Goal: Task Accomplishment & Management: Manage account settings

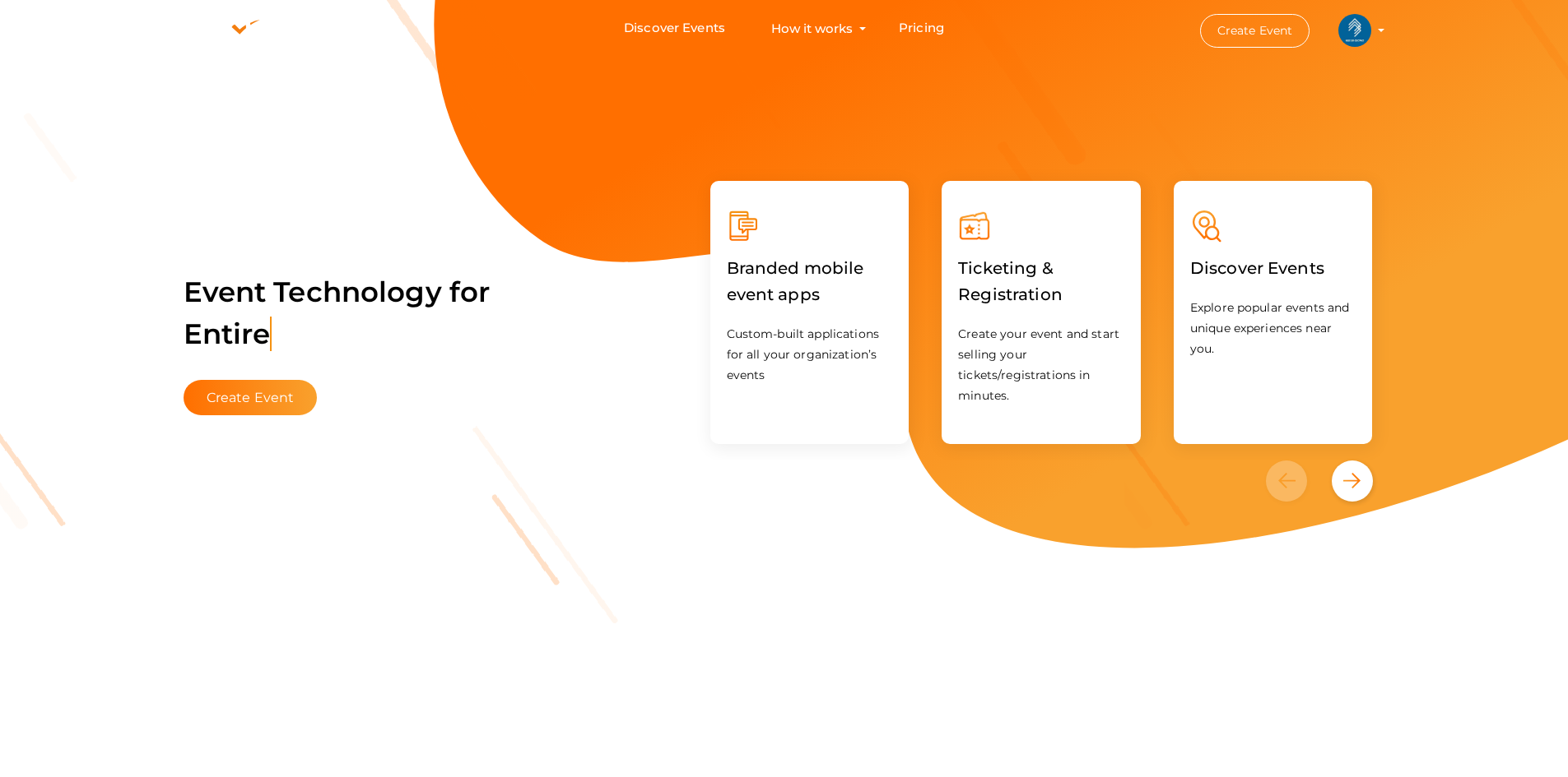
click at [1351, 20] on img at bounding box center [1355, 30] width 33 height 33
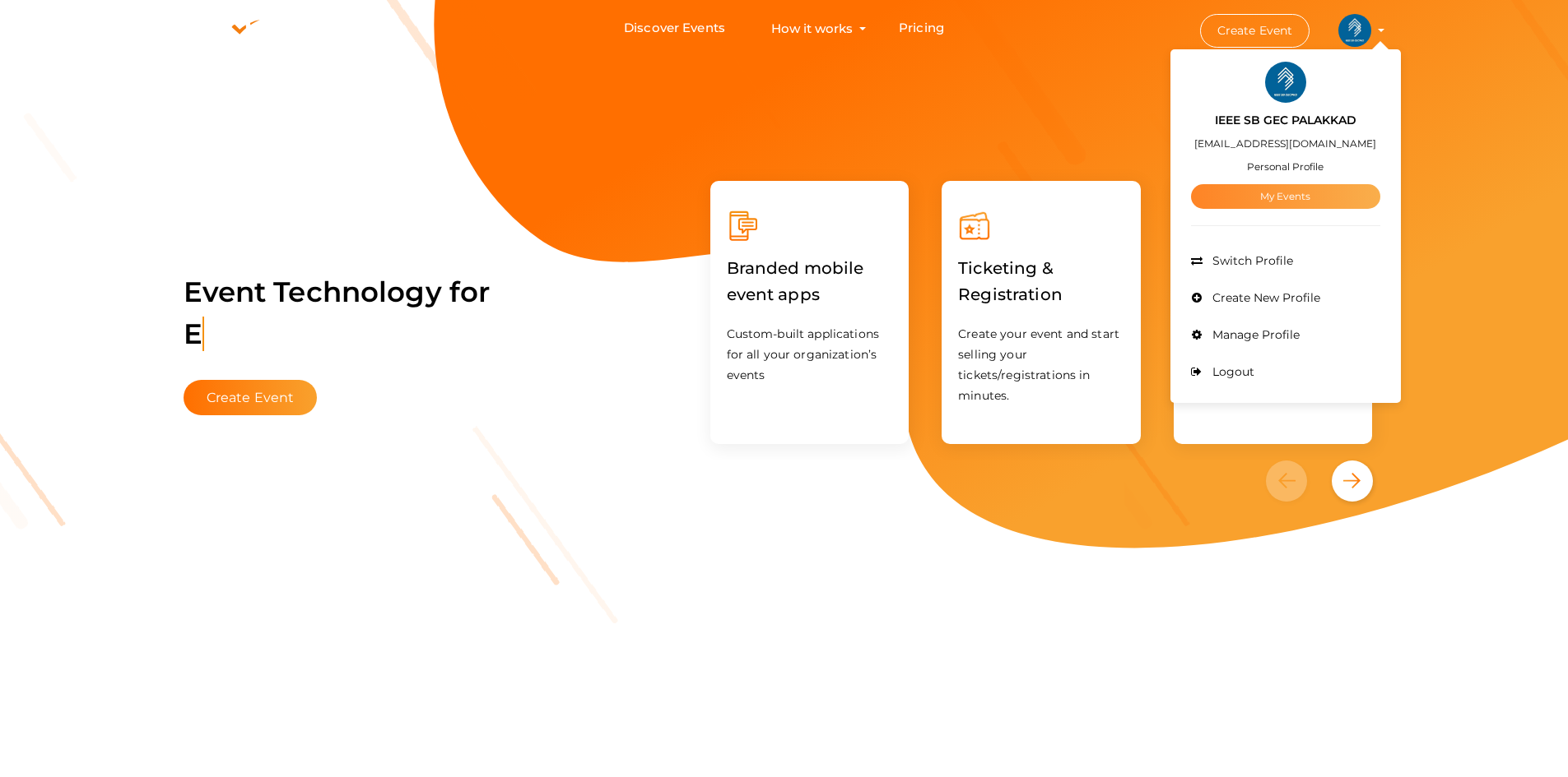
click at [1240, 194] on link "My Events" at bounding box center [1285, 196] width 190 height 25
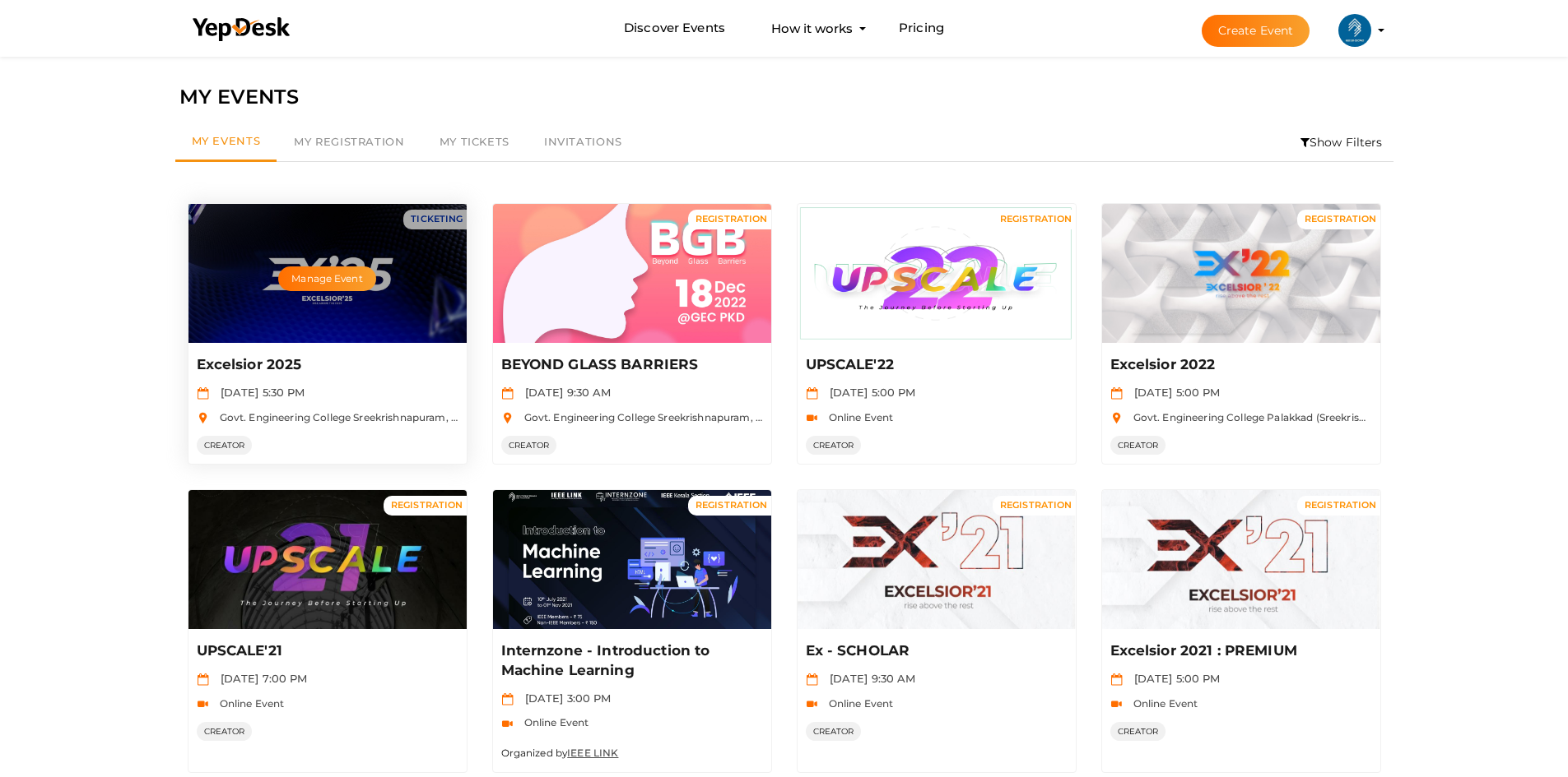
click at [344, 304] on div "Manage Event" at bounding box center [327, 273] width 278 height 139
click at [359, 282] on button "Manage Event" at bounding box center [326, 279] width 97 height 25
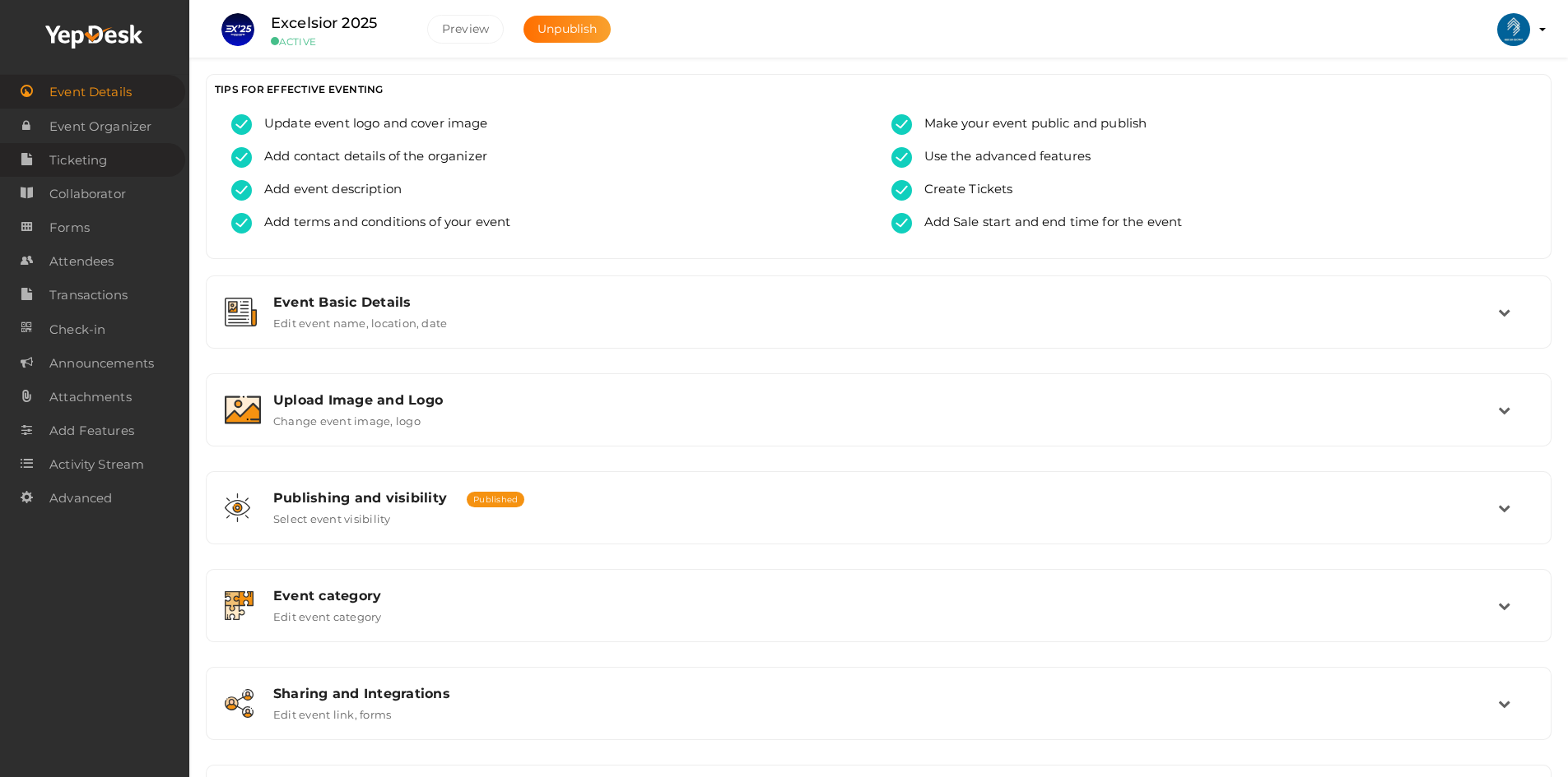
click at [72, 162] on span "Ticketing" at bounding box center [78, 160] width 58 height 33
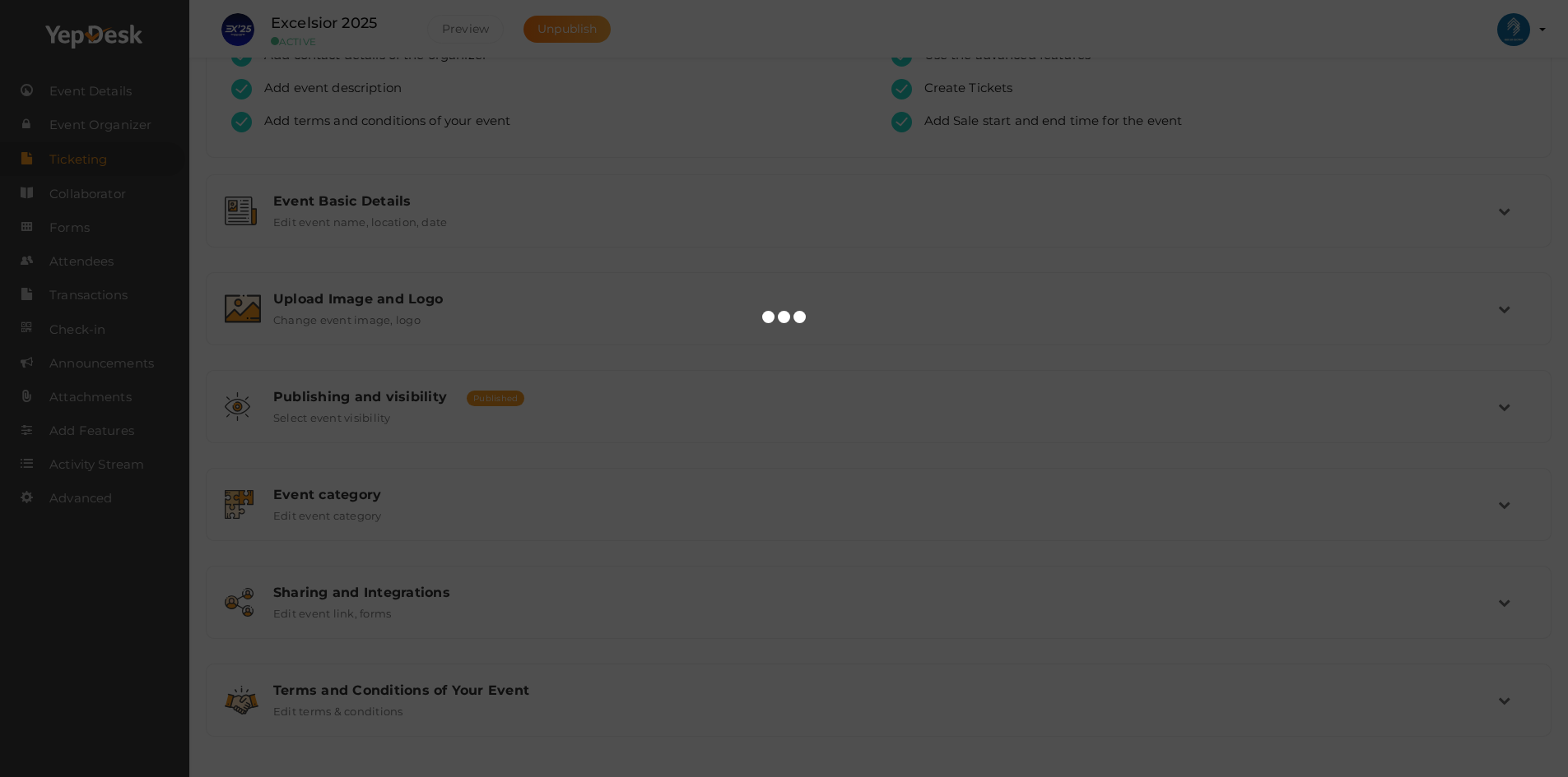
scroll to position [102, 0]
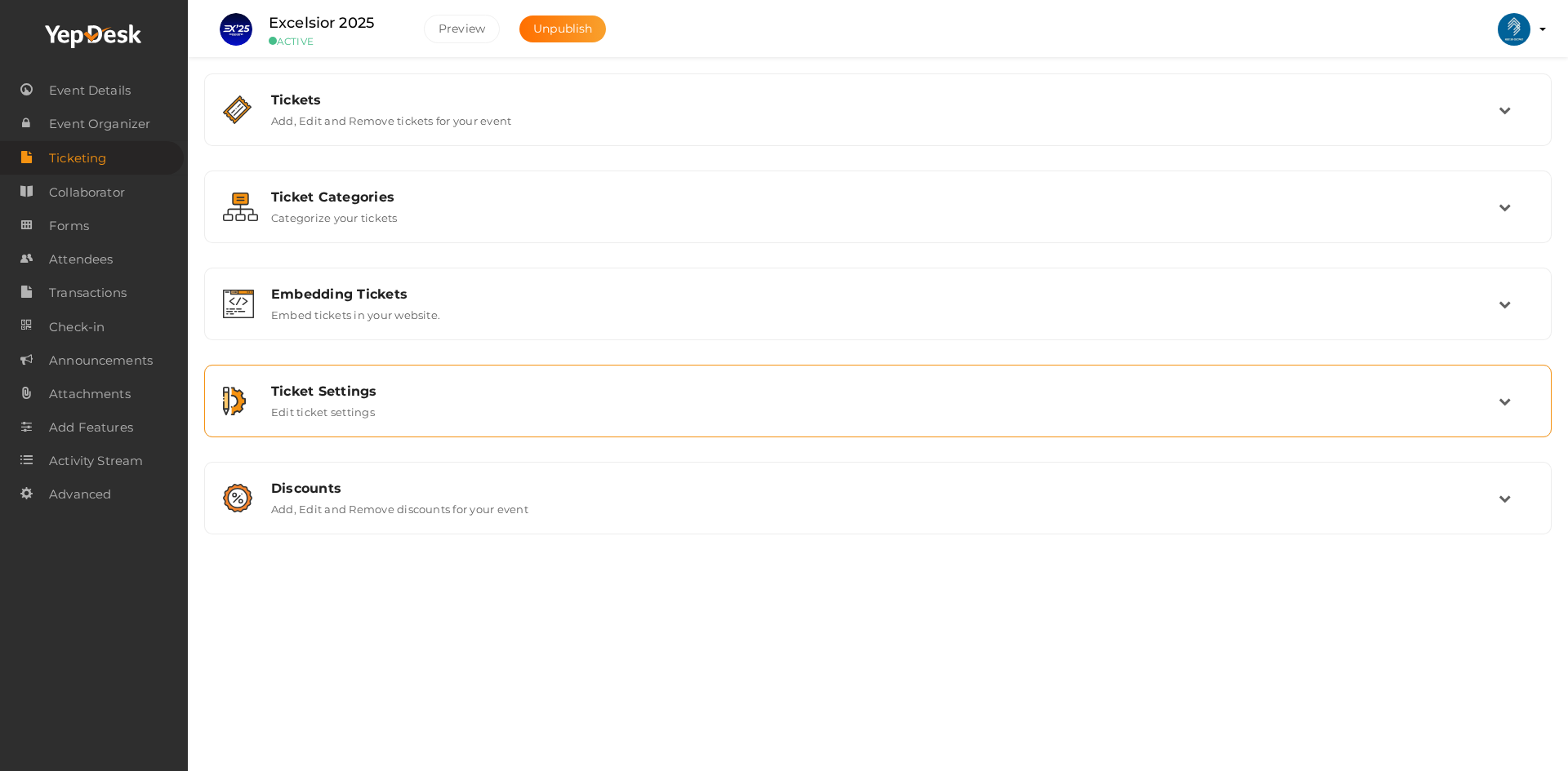
click at [507, 402] on div "Ticket Settings Edit ticket settings" at bounding box center [879, 401] width 1240 height 35
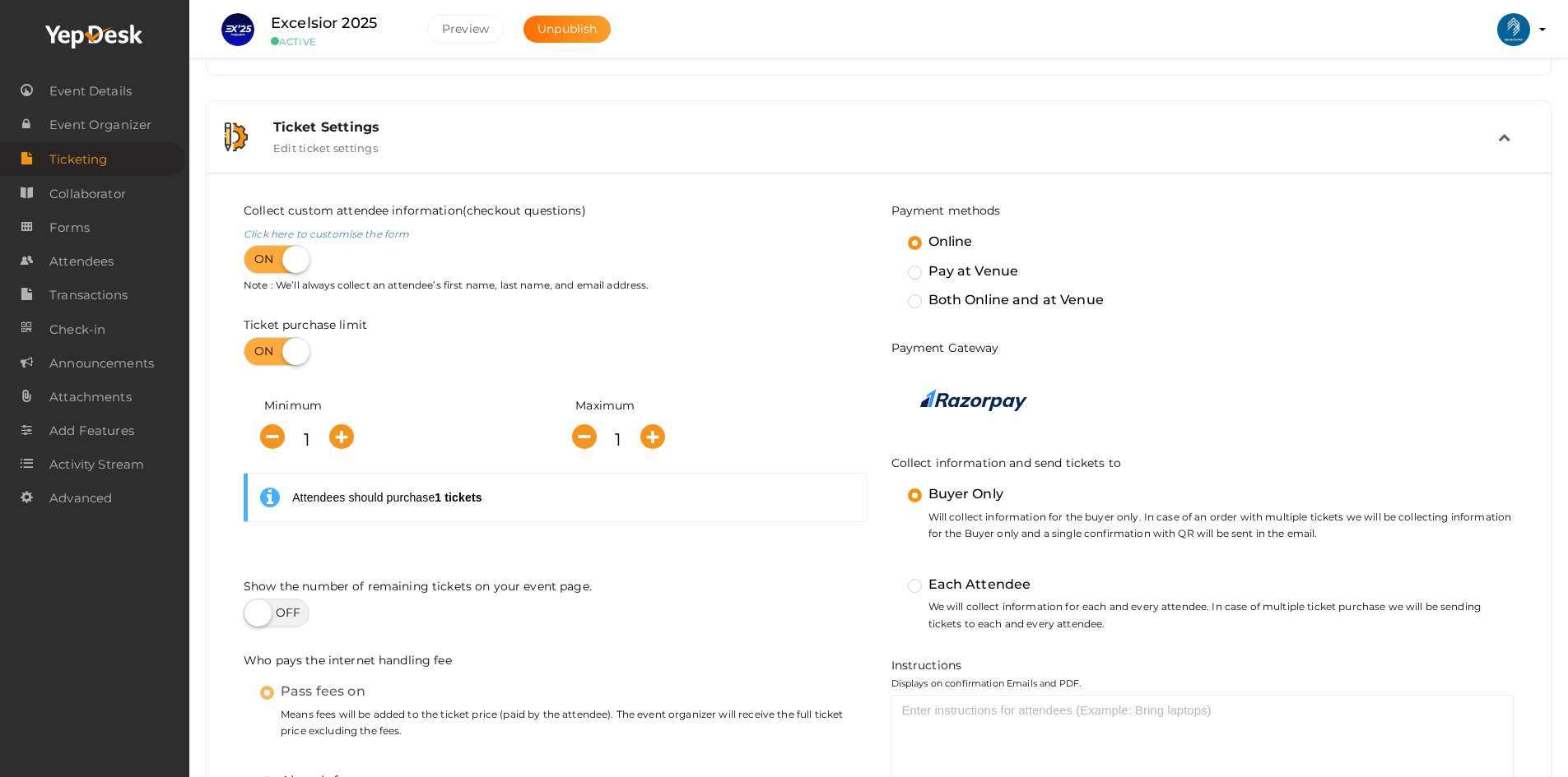
scroll to position [494, 0]
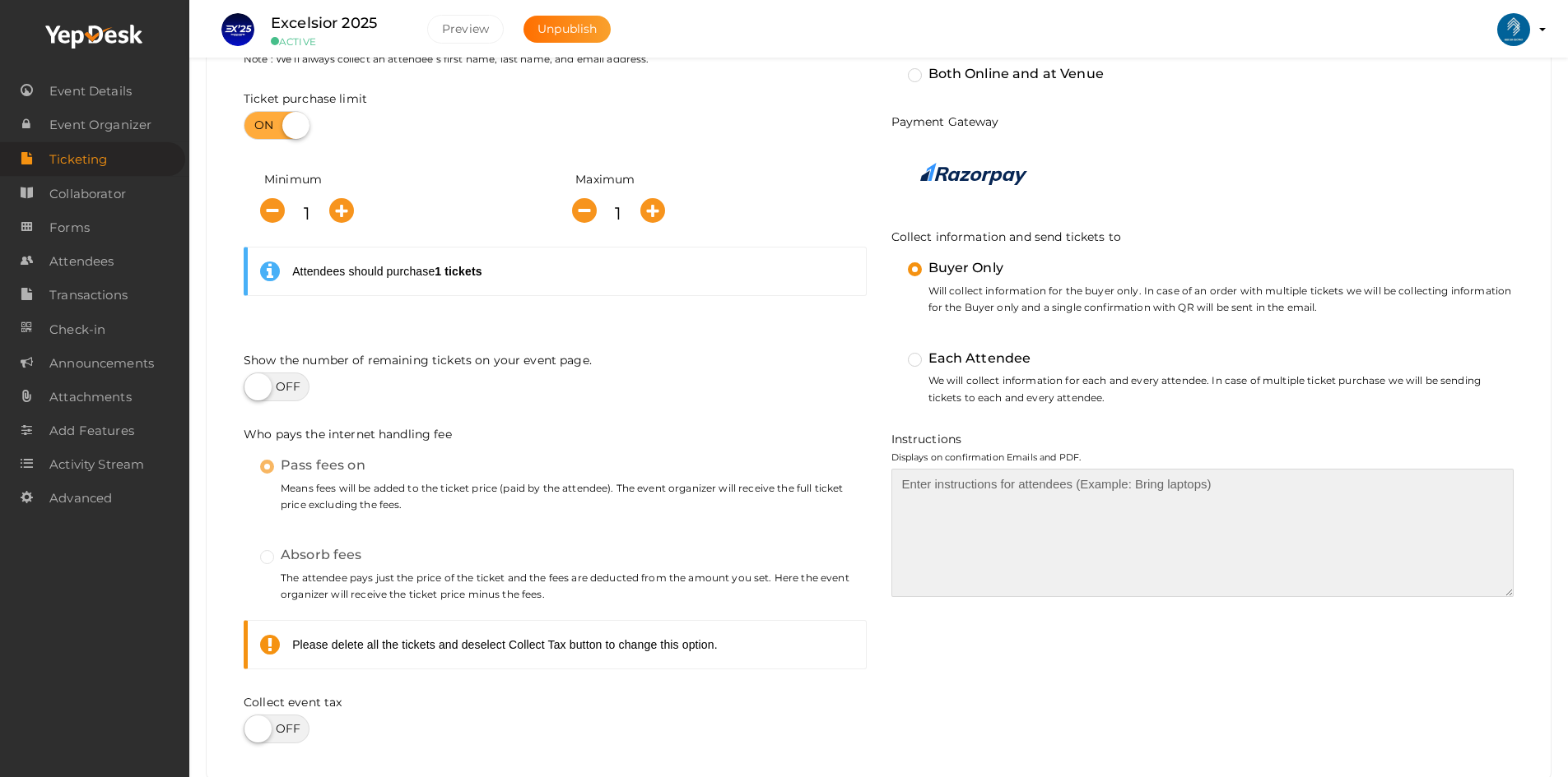
click at [958, 485] on textarea at bounding box center [1202, 533] width 623 height 128
click at [1361, 540] on textarea at bounding box center [1202, 533] width 623 height 128
paste textarea "To ensure you stay informed and connected, we’ve set up a WhatsApp group for al…"
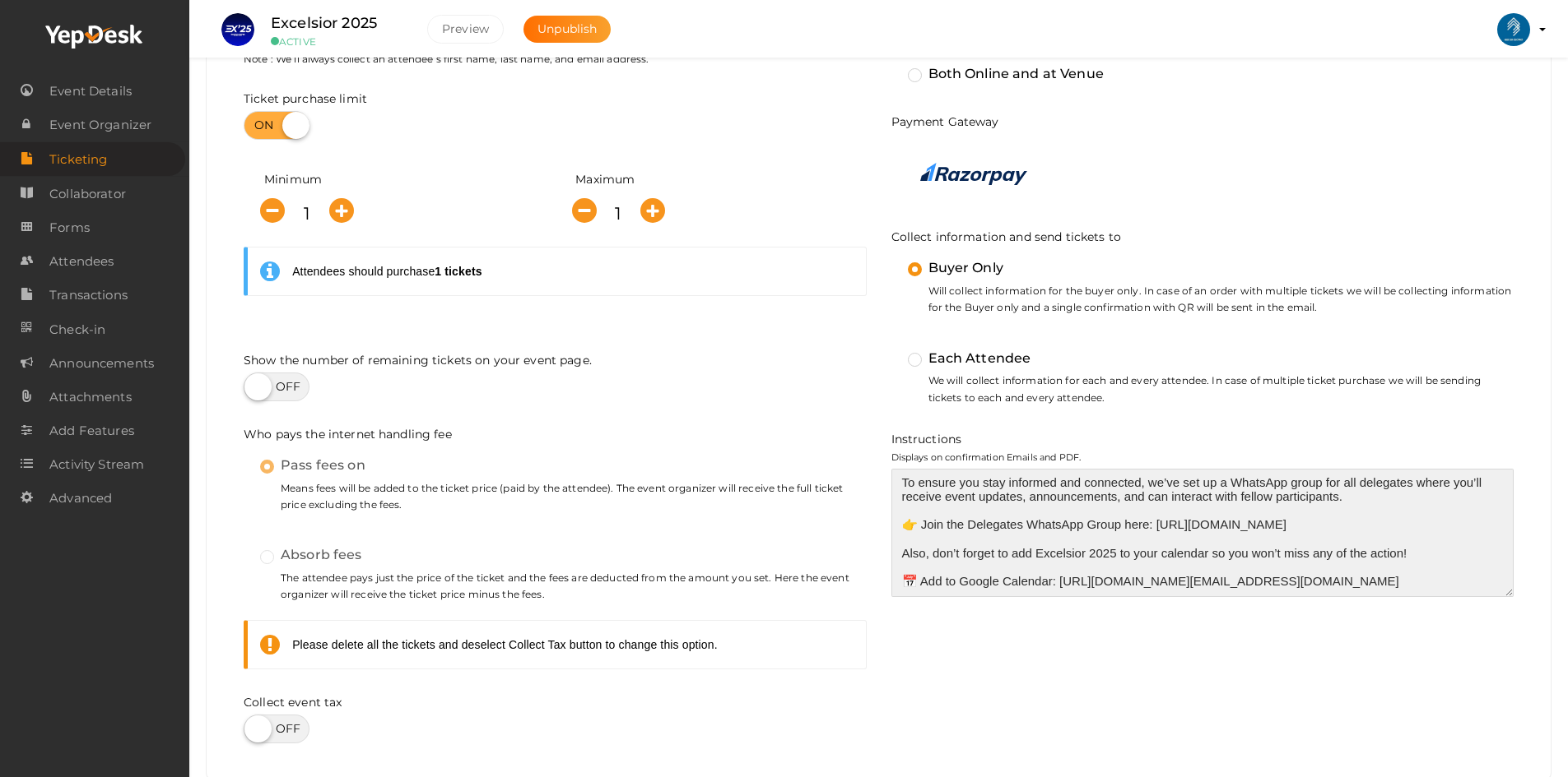
scroll to position [0, 0]
type textarea "To ensure you stay informed and connected, we’ve set up a WhatsApp group for al…"
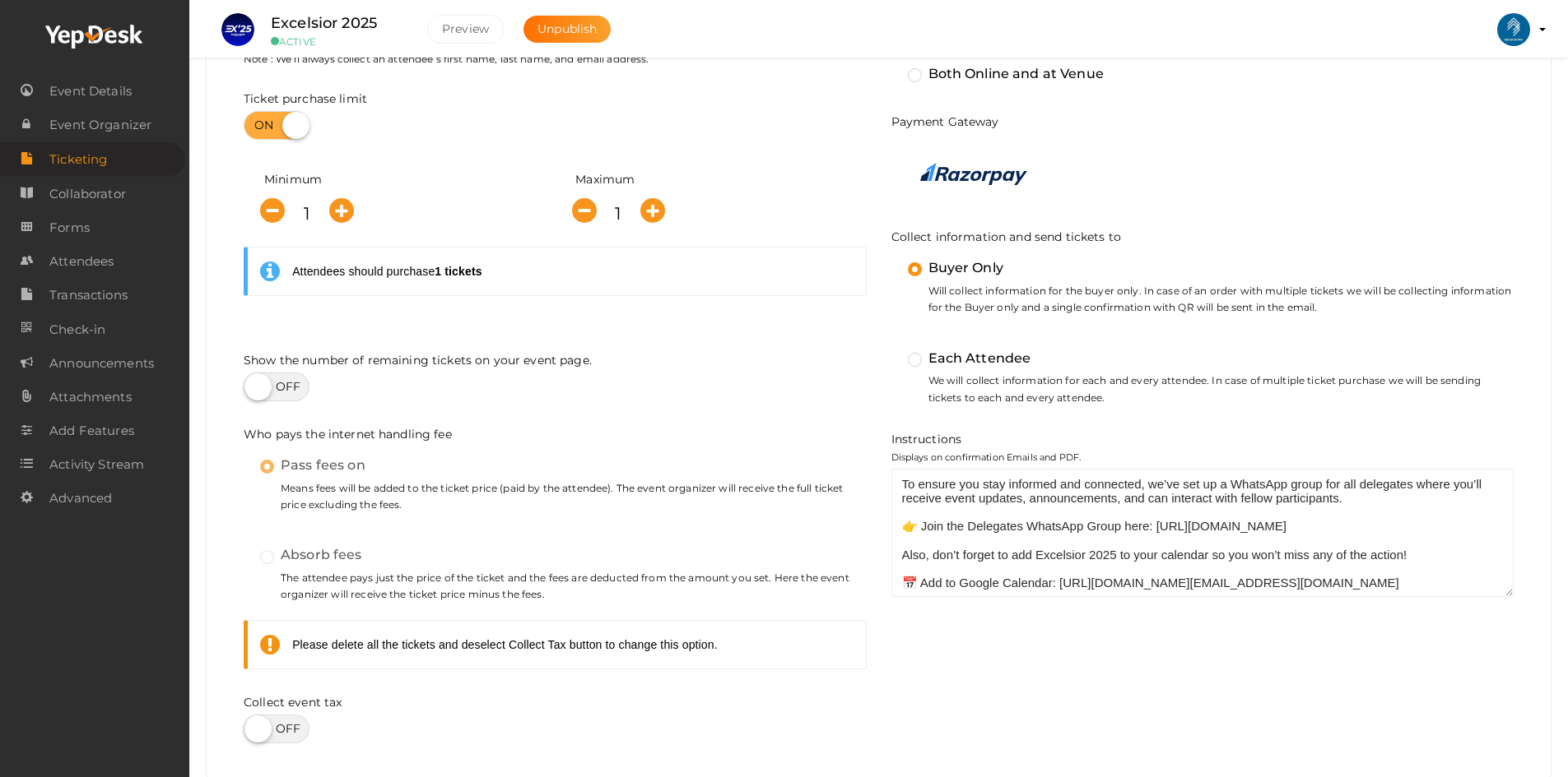
click at [1009, 647] on div "Collect custom attendee information(checkout questions) Click here to customise…" at bounding box center [879, 363] width 1320 height 808
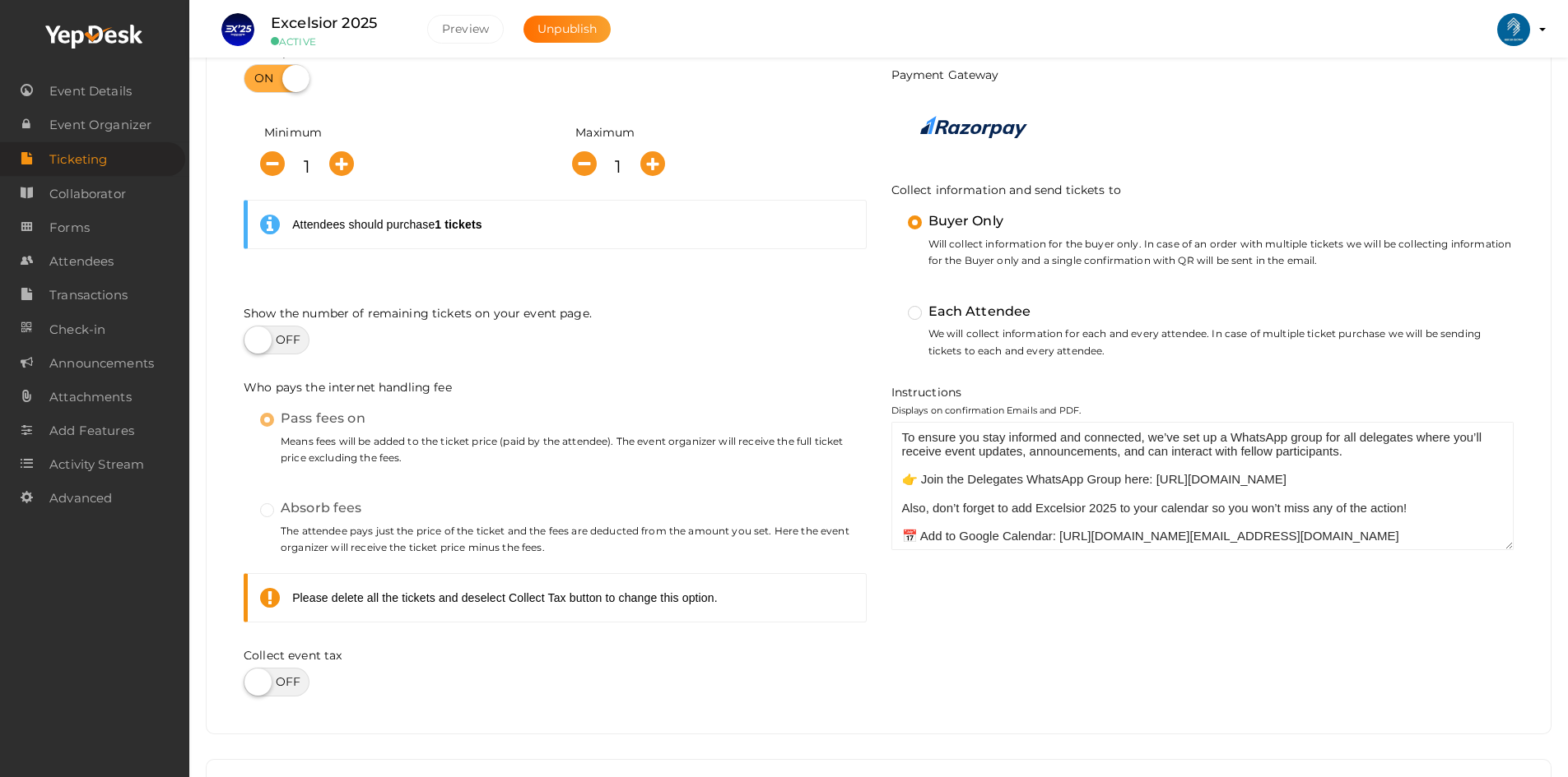
scroll to position [576, 0]
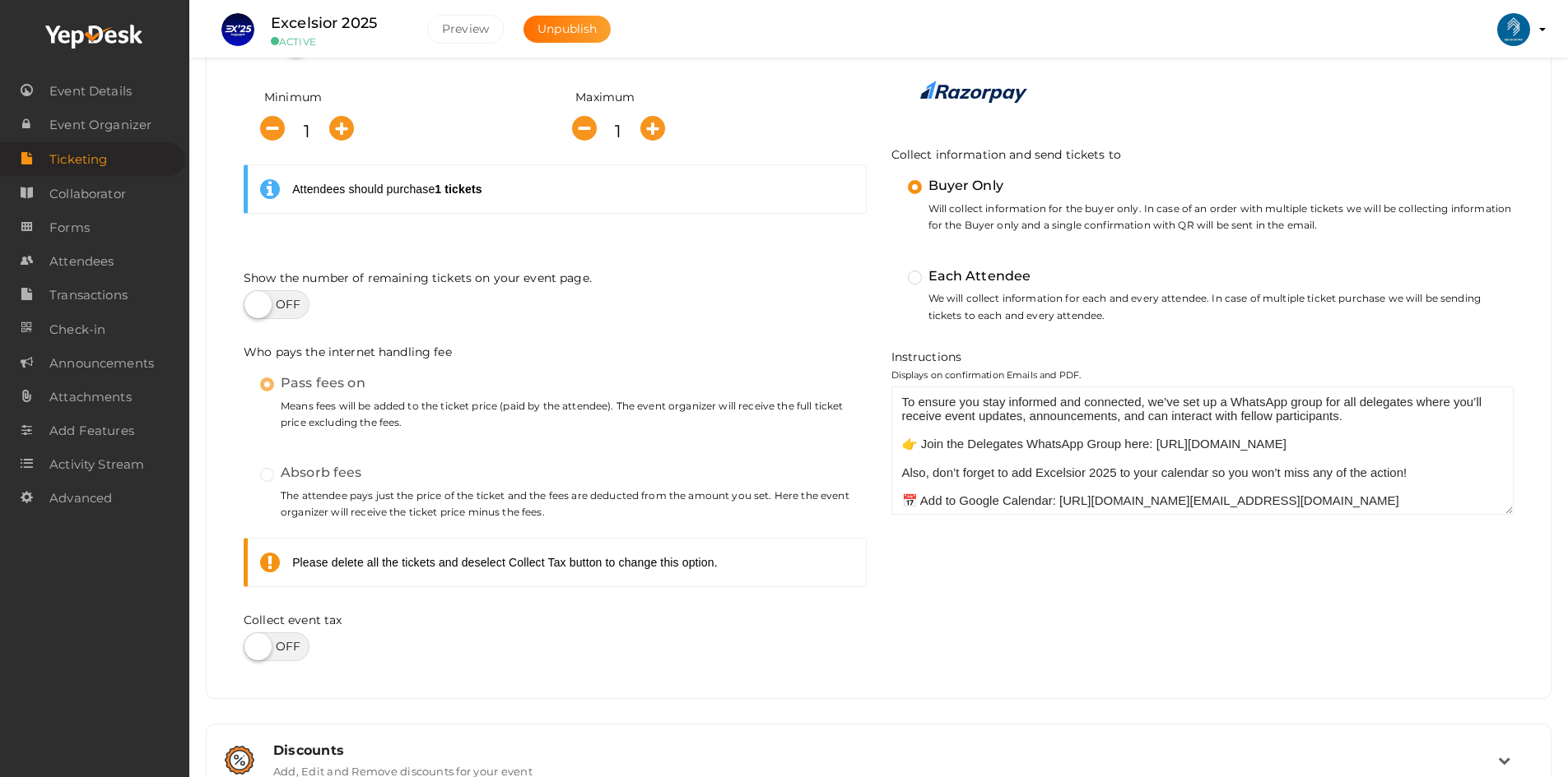
click at [990, 636] on div "Collect custom attendee information(checkout questions) Click here to customise…" at bounding box center [879, 281] width 1320 height 808
click at [82, 262] on span "Attendees" at bounding box center [82, 262] width 64 height 33
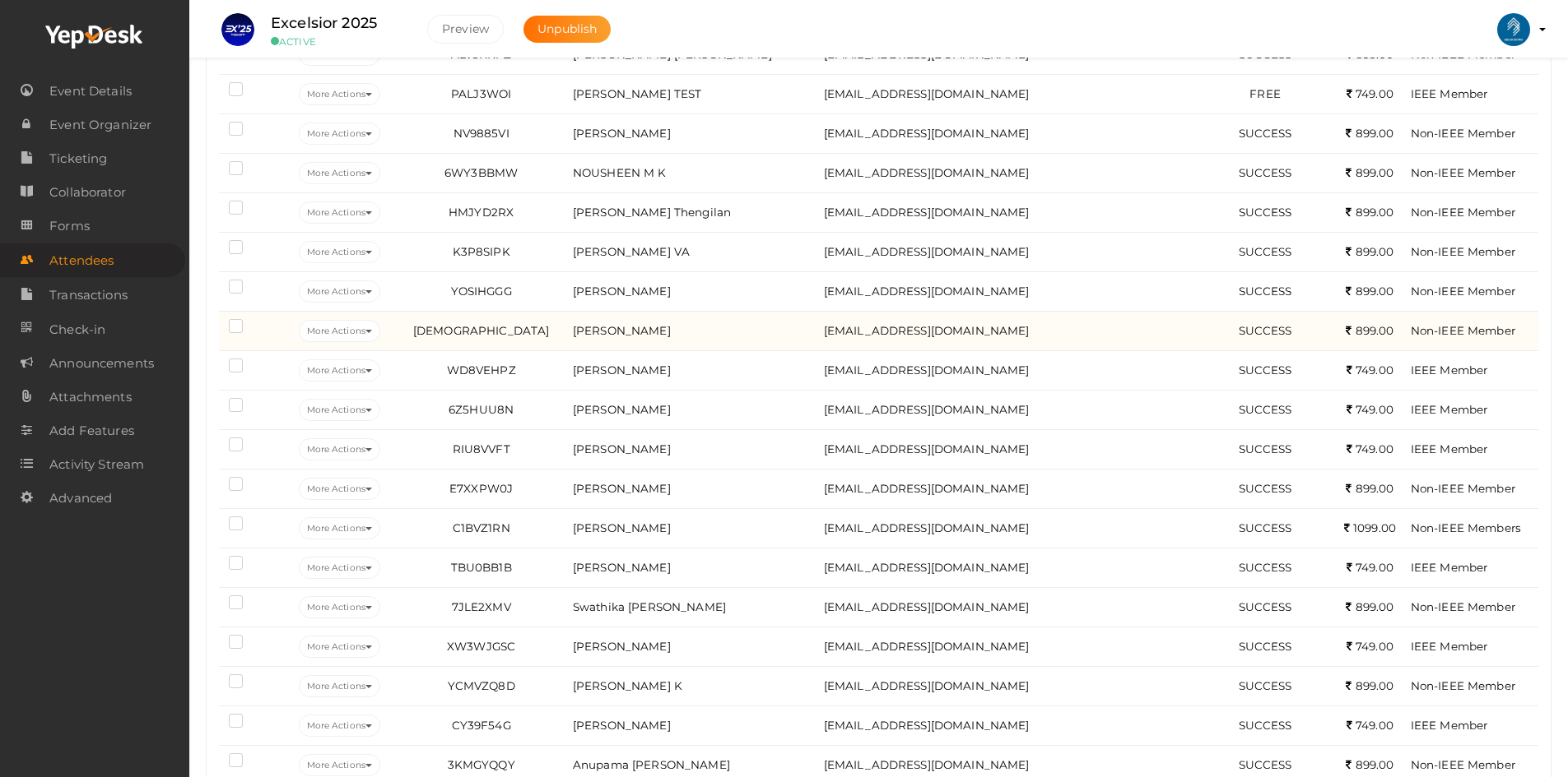
scroll to position [329, 0]
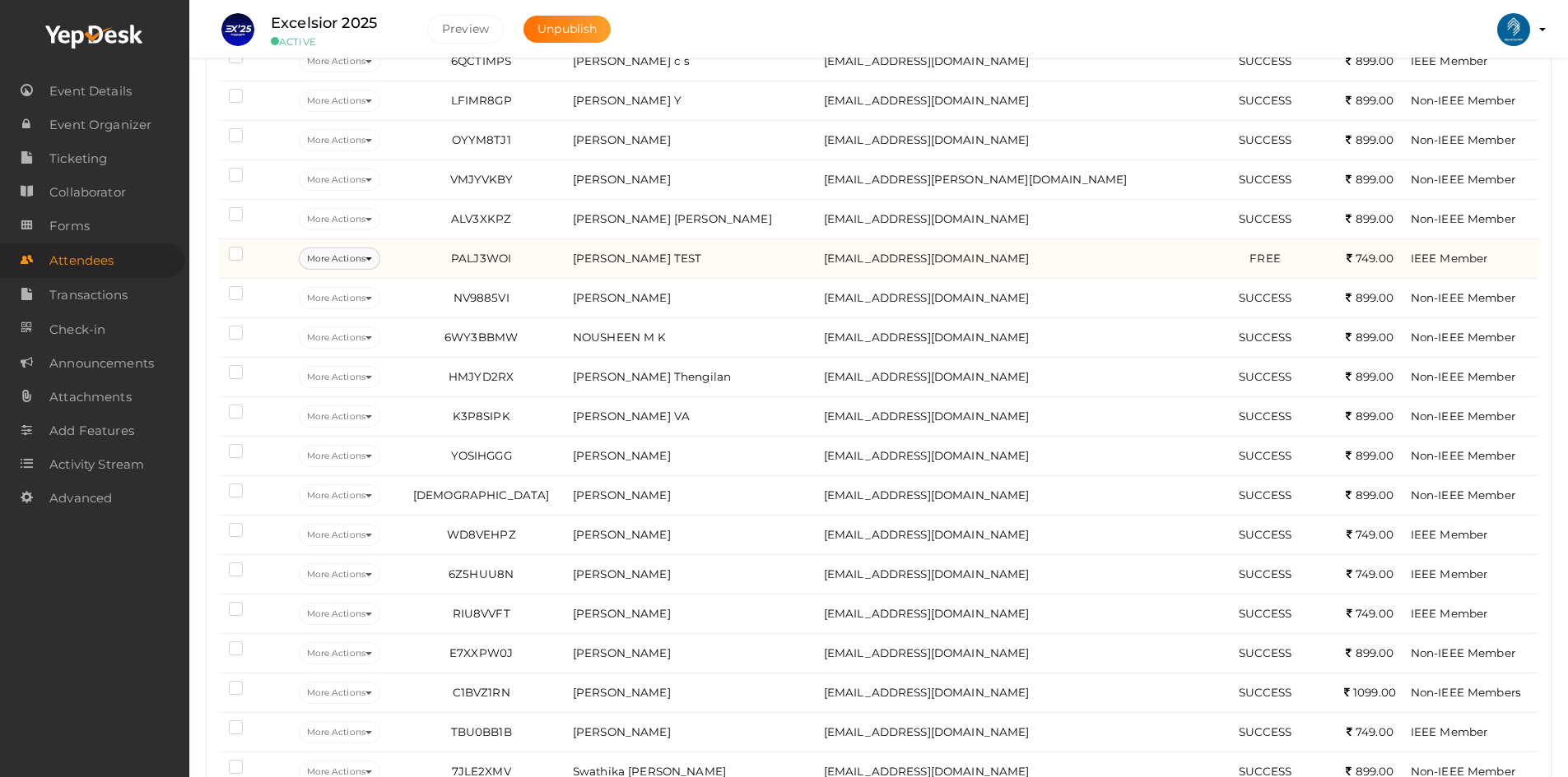
click at [359, 259] on button "More Actions" at bounding box center [339, 258] width 82 height 22
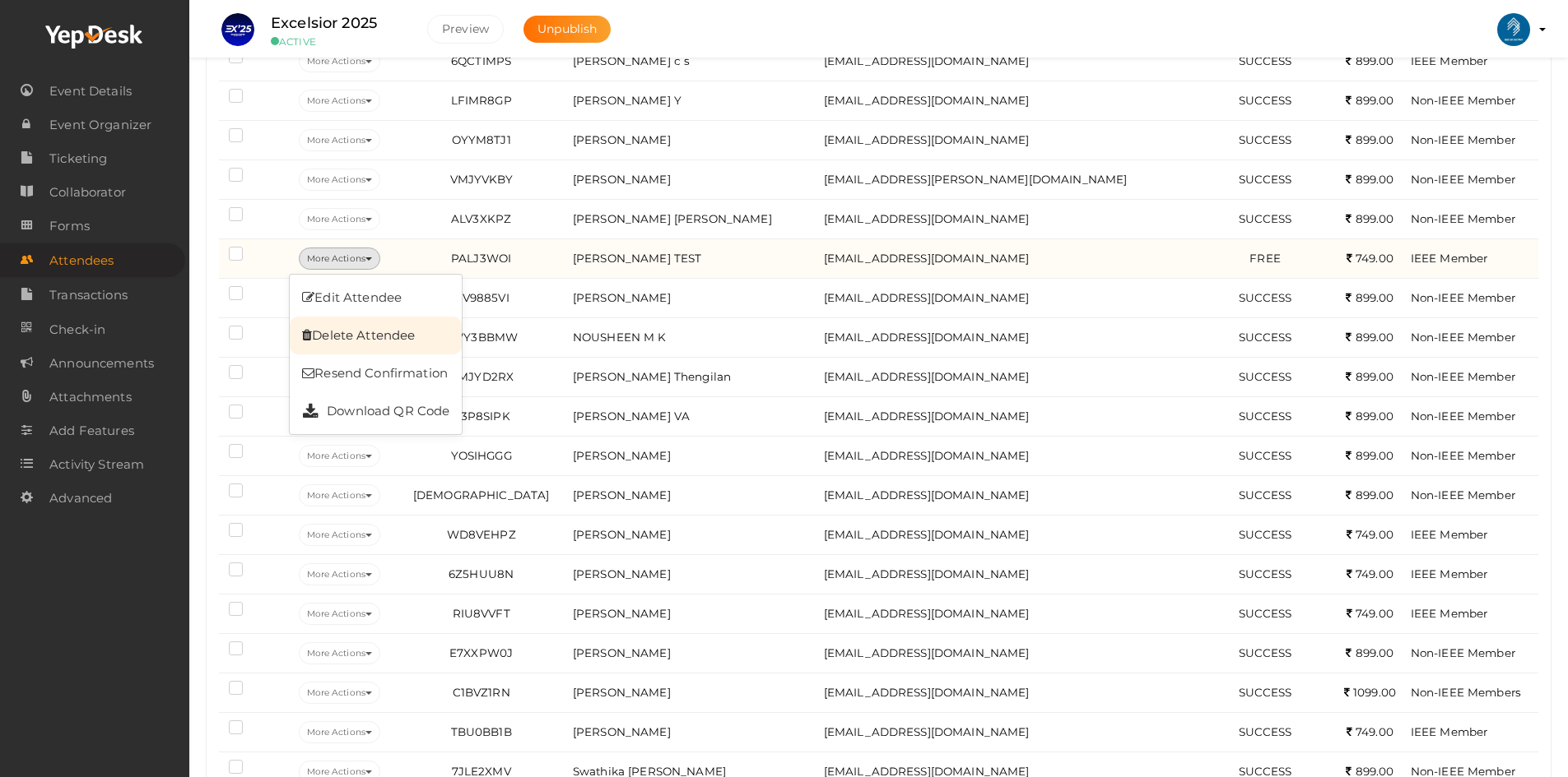
click at [359, 338] on link "Delete Attendee" at bounding box center [375, 335] width 172 height 38
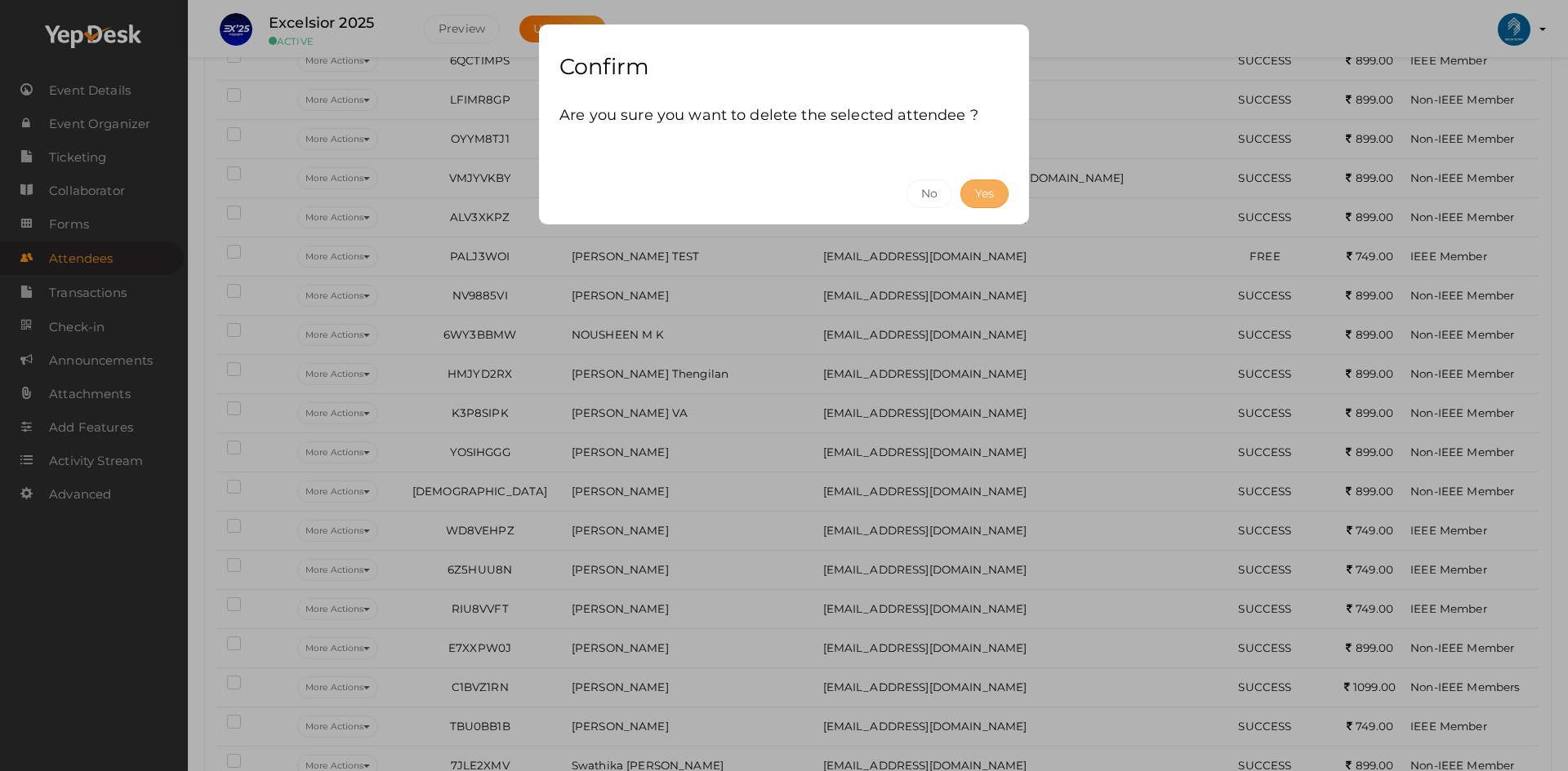
click at [979, 184] on button "Yes" at bounding box center [984, 194] width 48 height 28
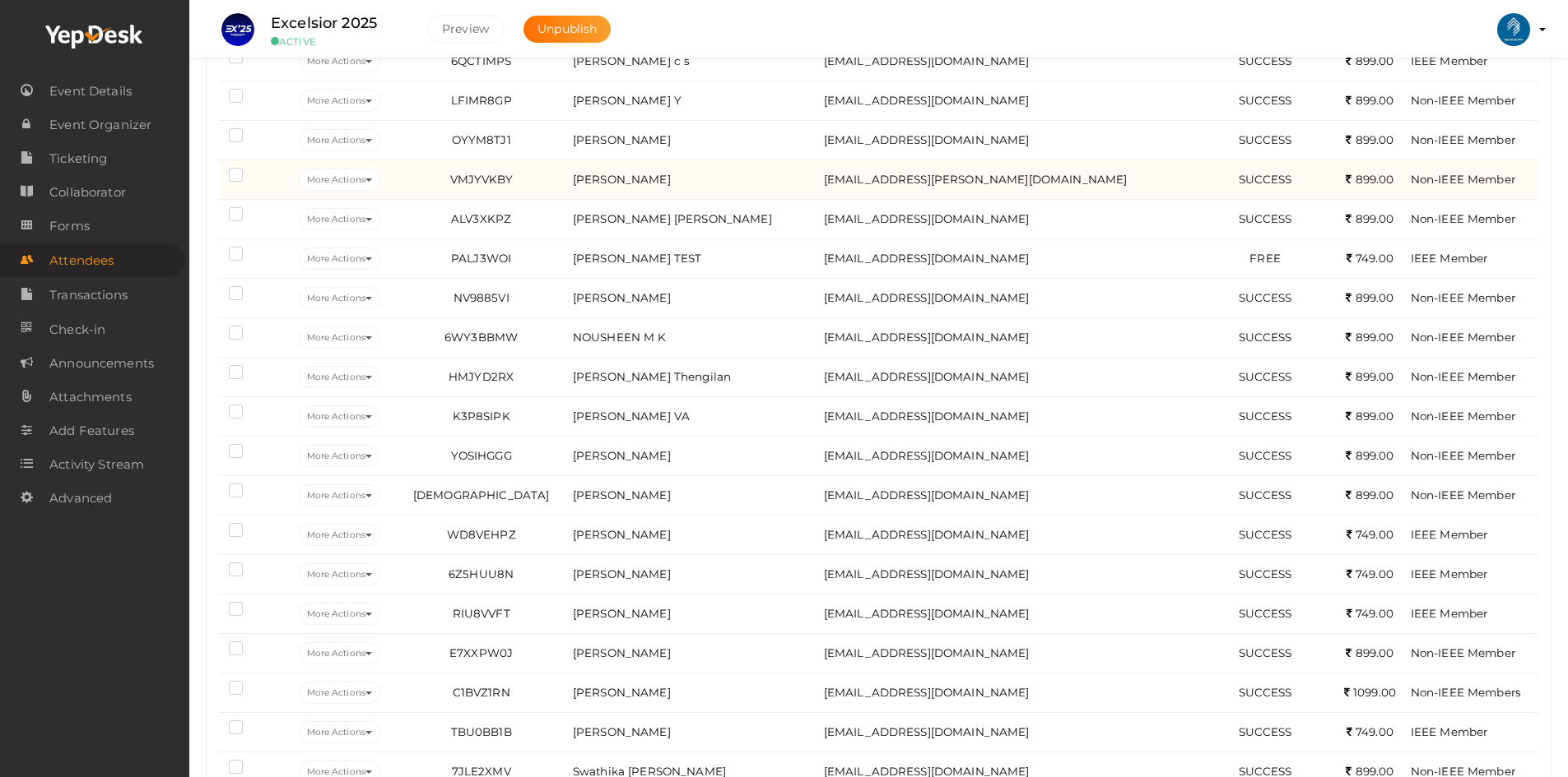
scroll to position [52, 0]
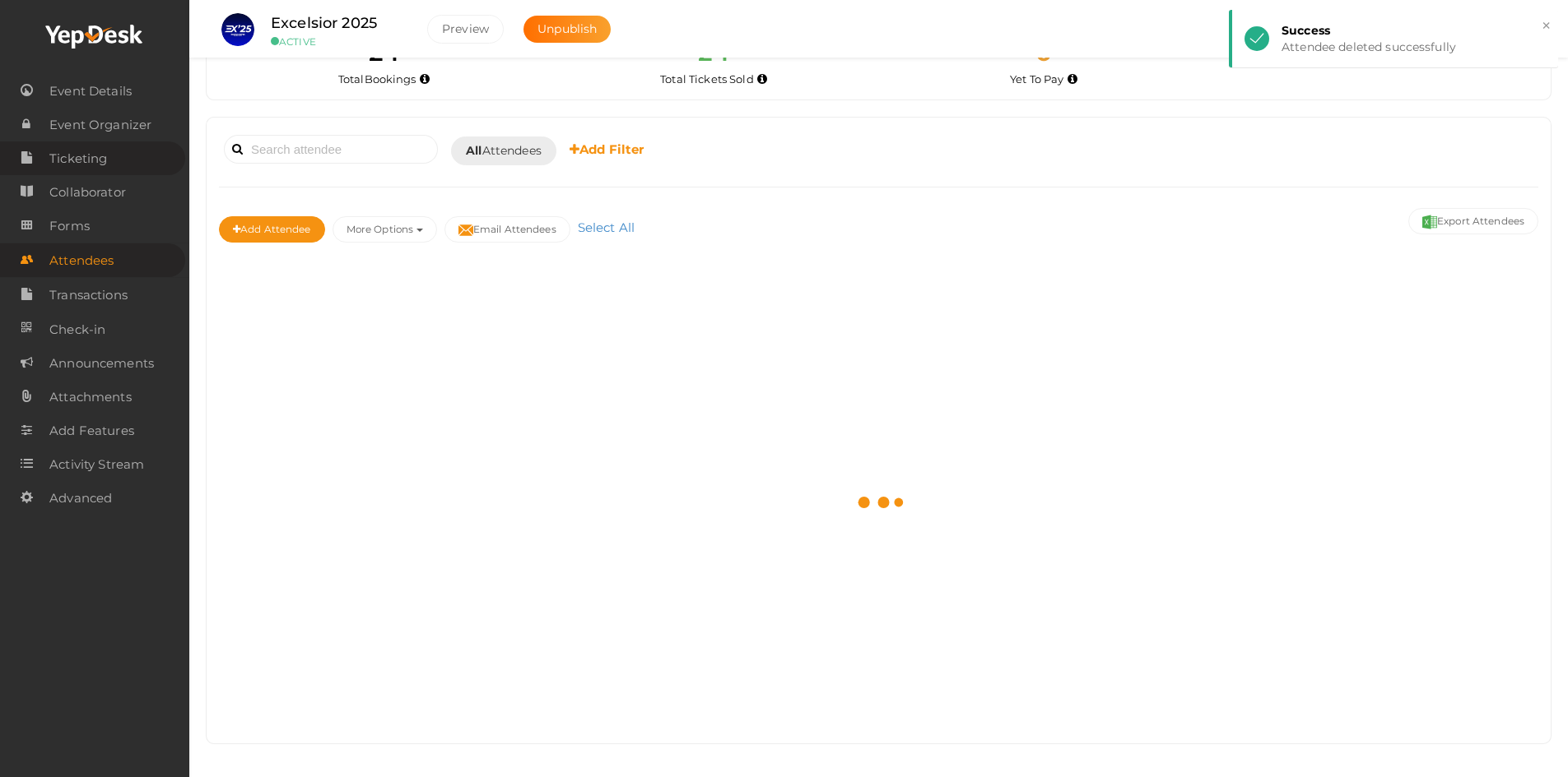
click at [90, 155] on span "Ticketing" at bounding box center [78, 158] width 58 height 33
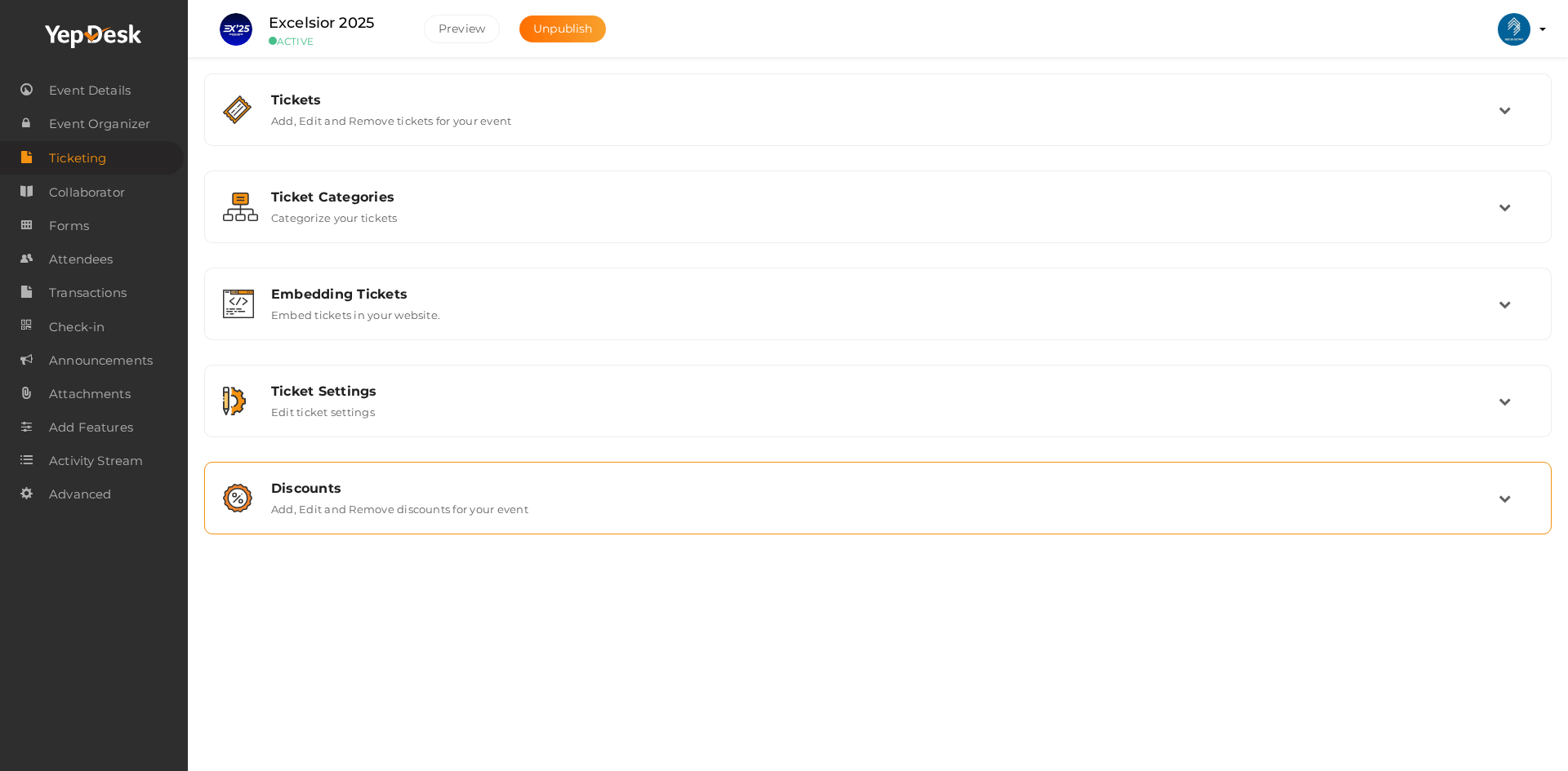
click at [394, 469] on div "Discounts Add, Edit and Remove discounts for your event" at bounding box center [878, 497] width 1347 height 72
click at [538, 526] on div "Discounts Add, Edit and Remove discounts for your event" at bounding box center [878, 497] width 1347 height 72
click at [560, 499] on div "Discounts Add, Edit and Remove discounts for your event" at bounding box center [879, 497] width 1240 height 35
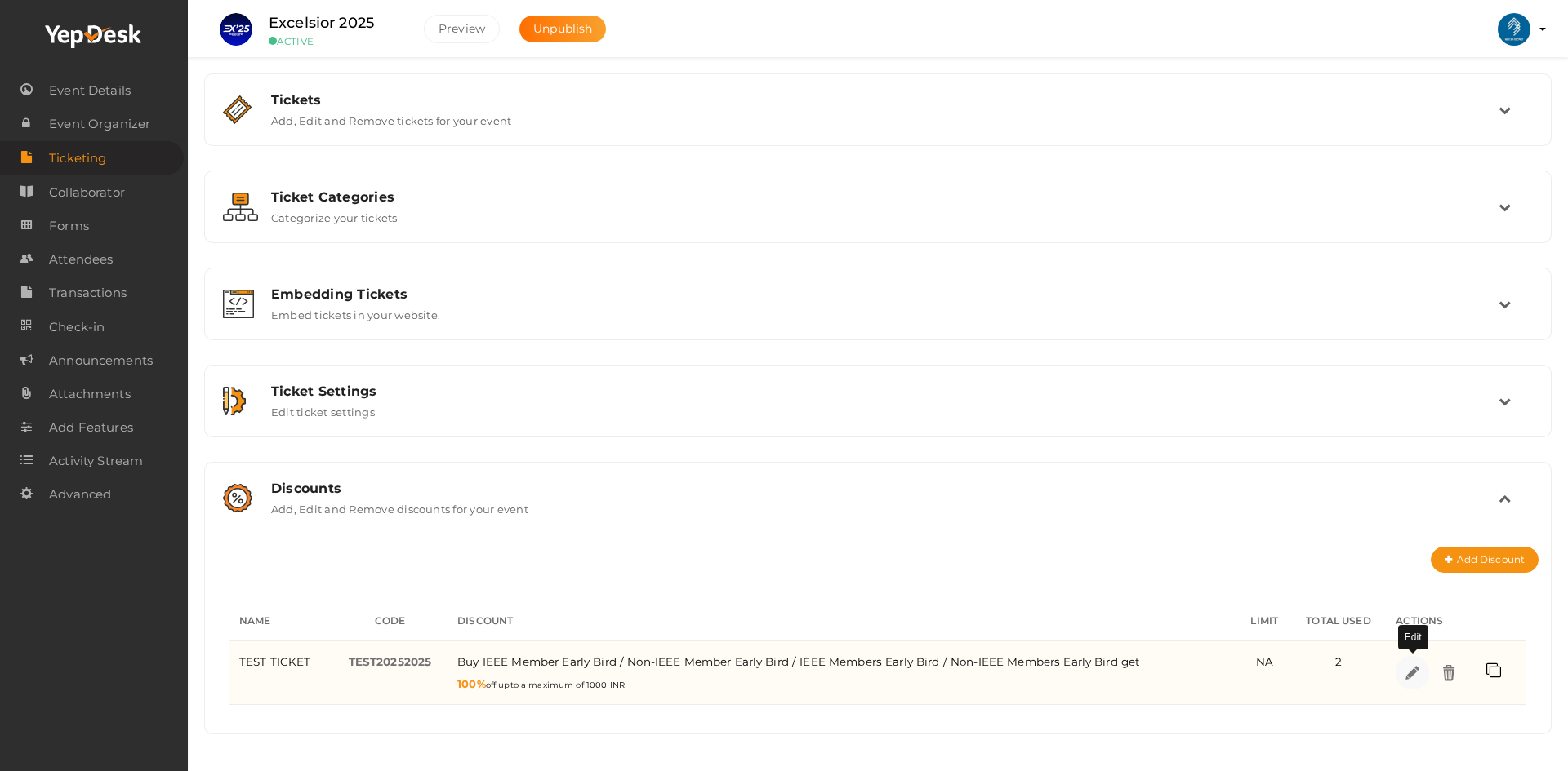
click at [1415, 676] on img at bounding box center [1413, 673] width 19 height 19
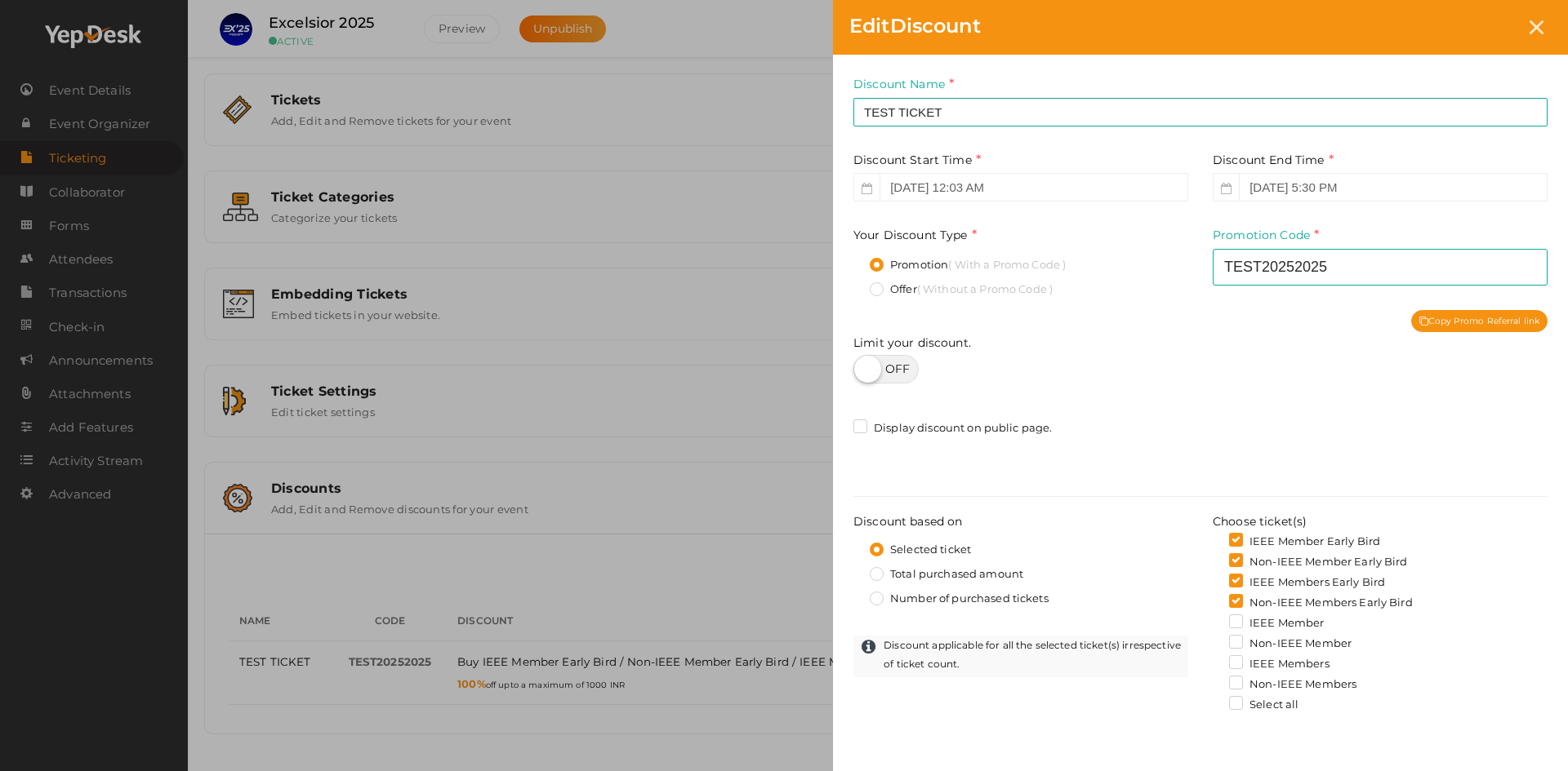
click at [1237, 626] on label "IEEE Member" at bounding box center [1277, 623] width 96 height 16
click at [1212, 619] on input "IEEE Member" at bounding box center [1212, 619] width 0 height 0
click at [1236, 644] on label "Non-IEEE Member" at bounding box center [1291, 643] width 122 height 16
click at [1212, 639] on input "Non-IEEE Member" at bounding box center [1212, 639] width 0 height 0
click at [1235, 663] on label "IEEE Members" at bounding box center [1279, 664] width 101 height 16
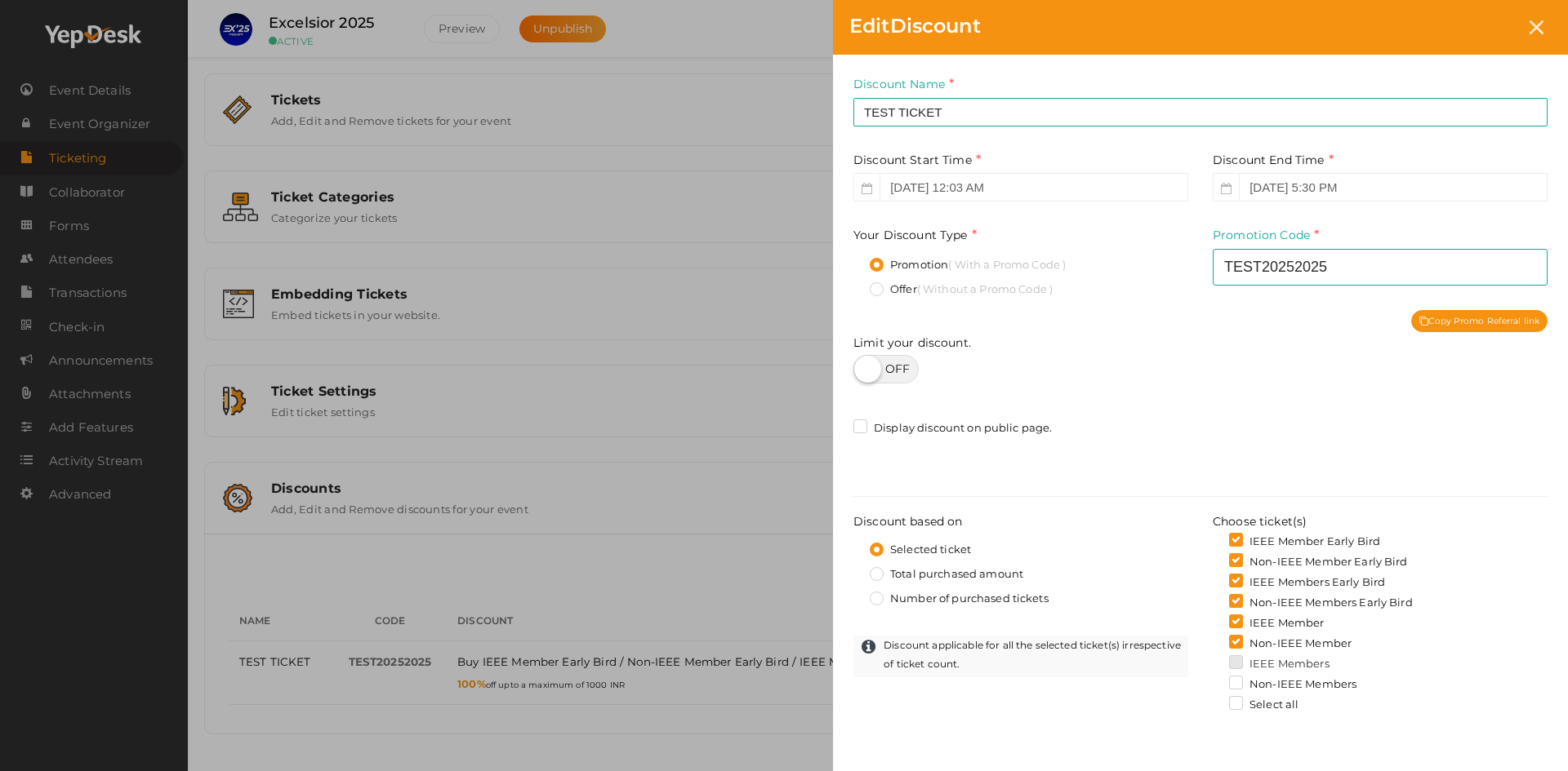
click at [1212, 659] on input "IEEE Members" at bounding box center [1212, 659] width 0 height 0
click at [1234, 679] on label "Non-IEEE Members" at bounding box center [1292, 684] width 127 height 16
click at [1212, 680] on input "Non-IEEE Members" at bounding box center [1212, 680] width 0 height 0
click at [1240, 705] on label "Select all" at bounding box center [1264, 704] width 70 height 16
click at [1212, 700] on input "Select all" at bounding box center [1212, 700] width 0 height 0
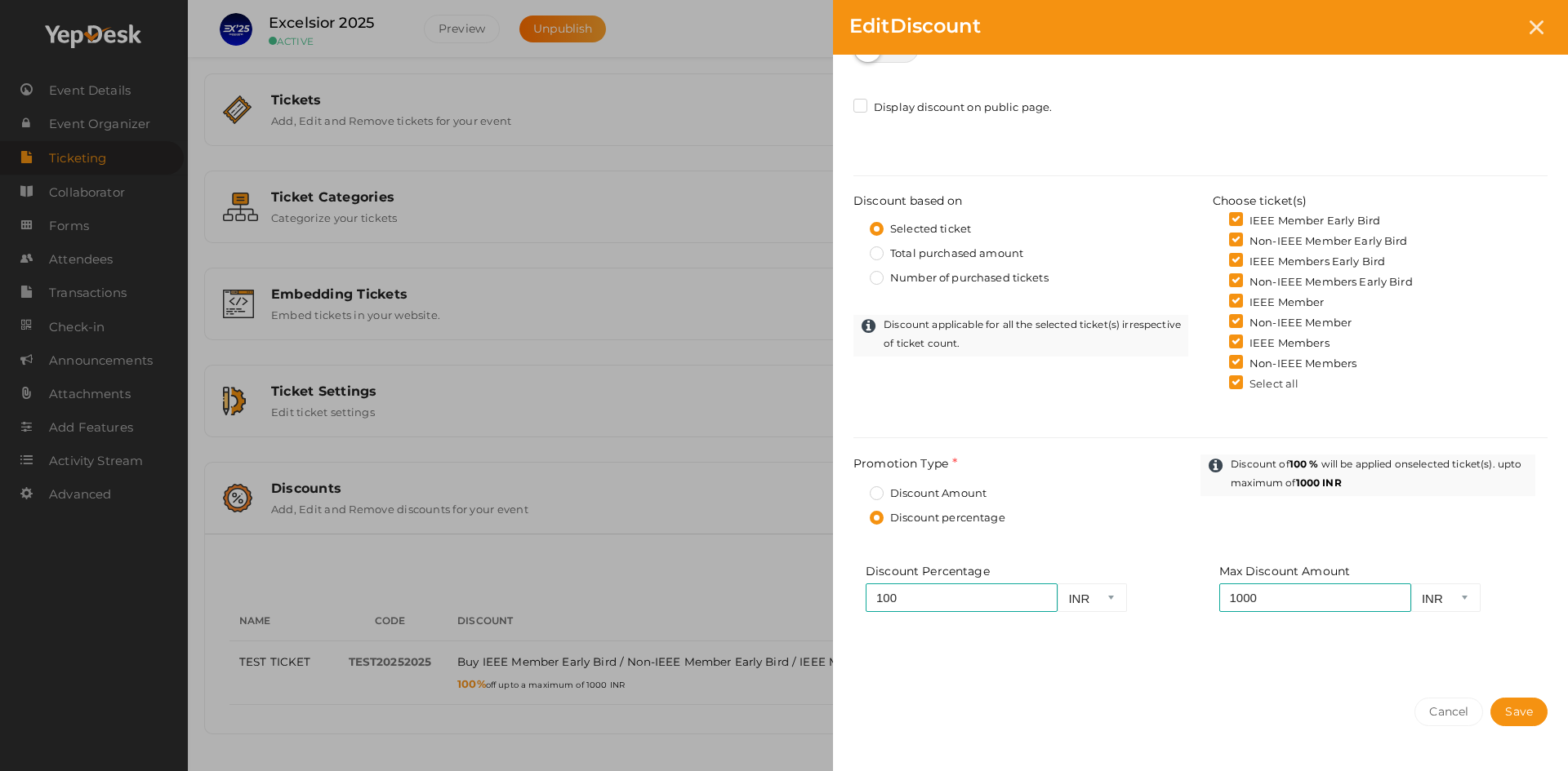
scroll to position [380, 0]
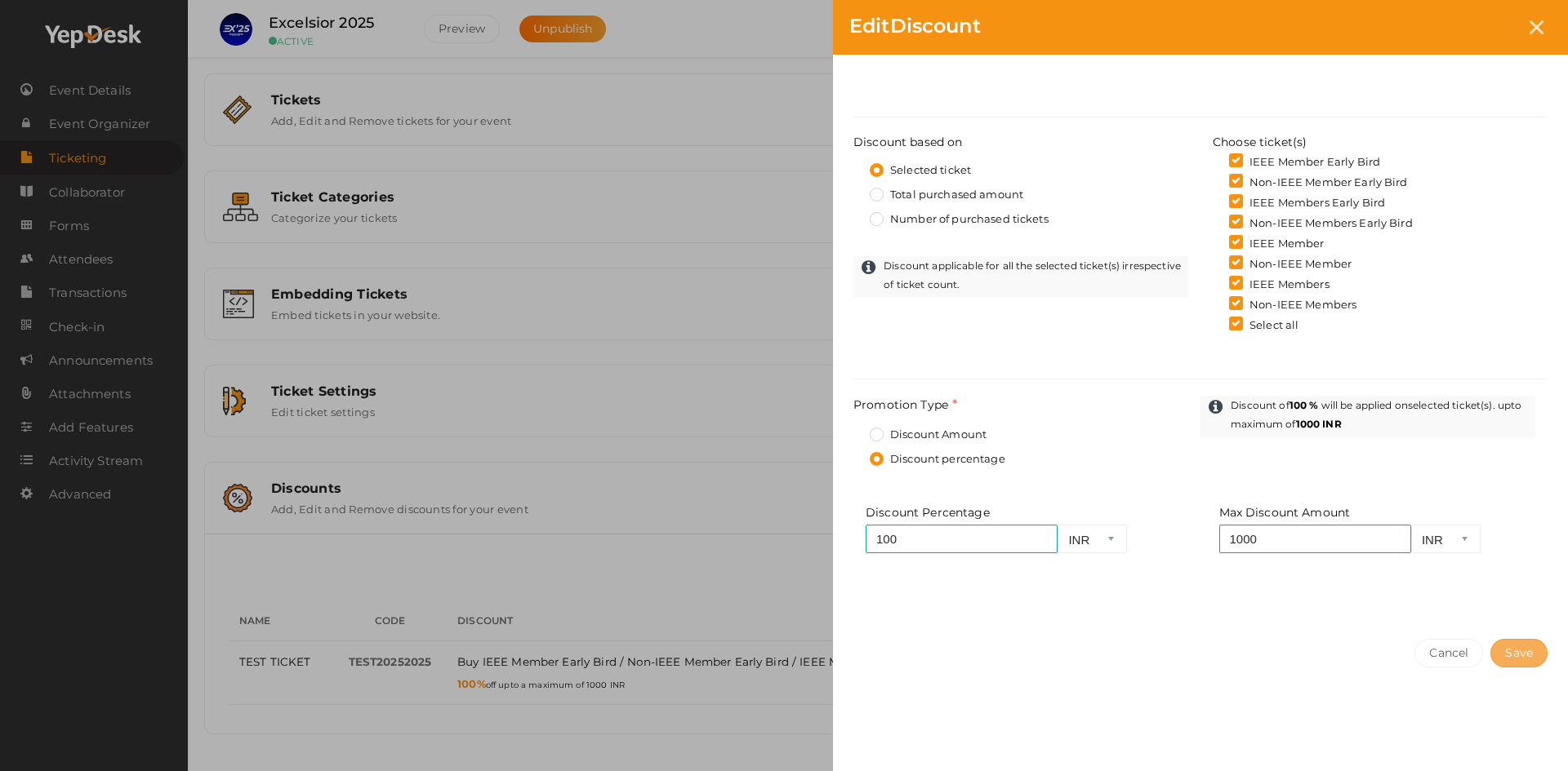
click at [1497, 653] on button "Save" at bounding box center [1518, 653] width 57 height 28
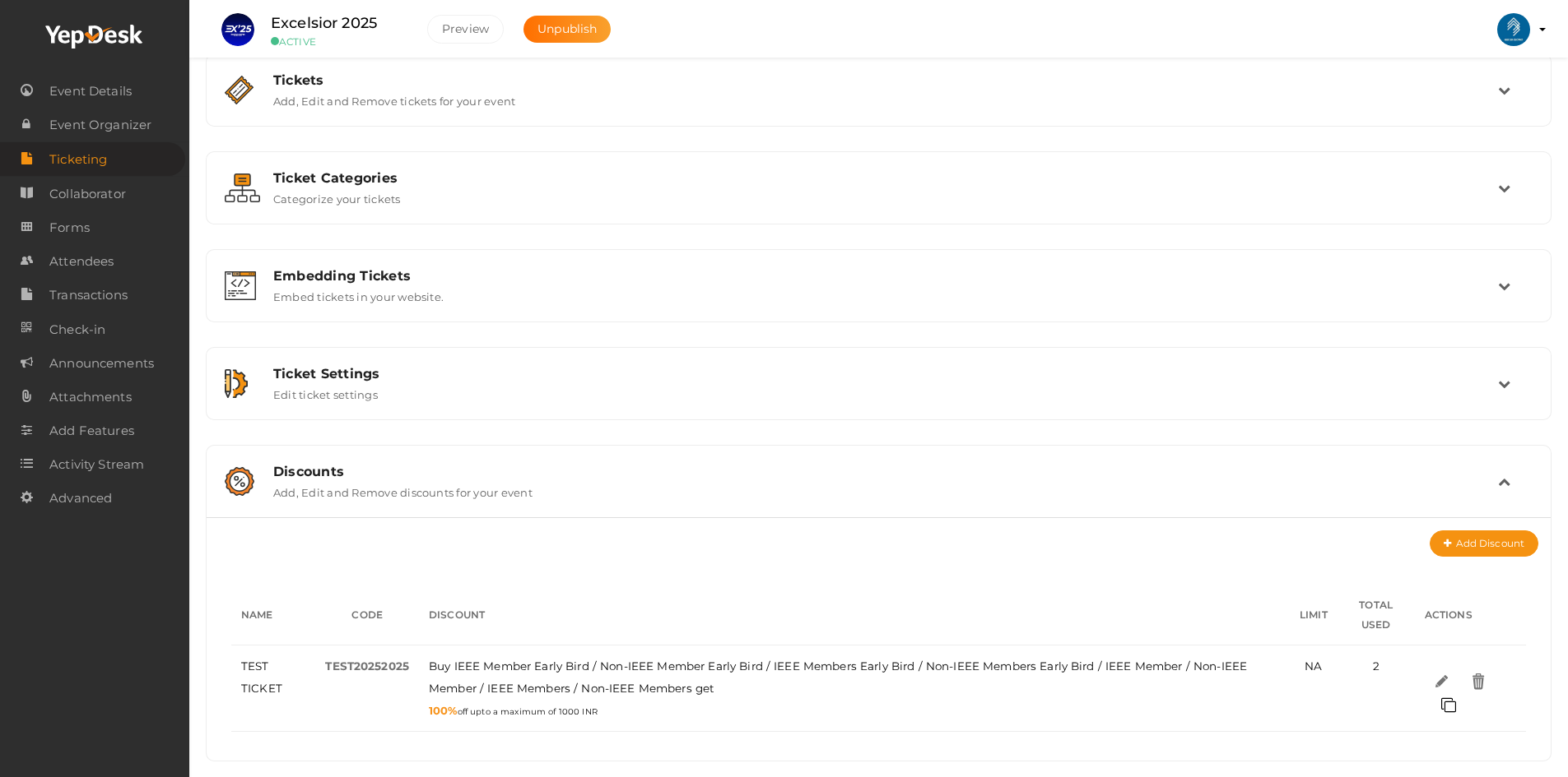
scroll to position [29, 0]
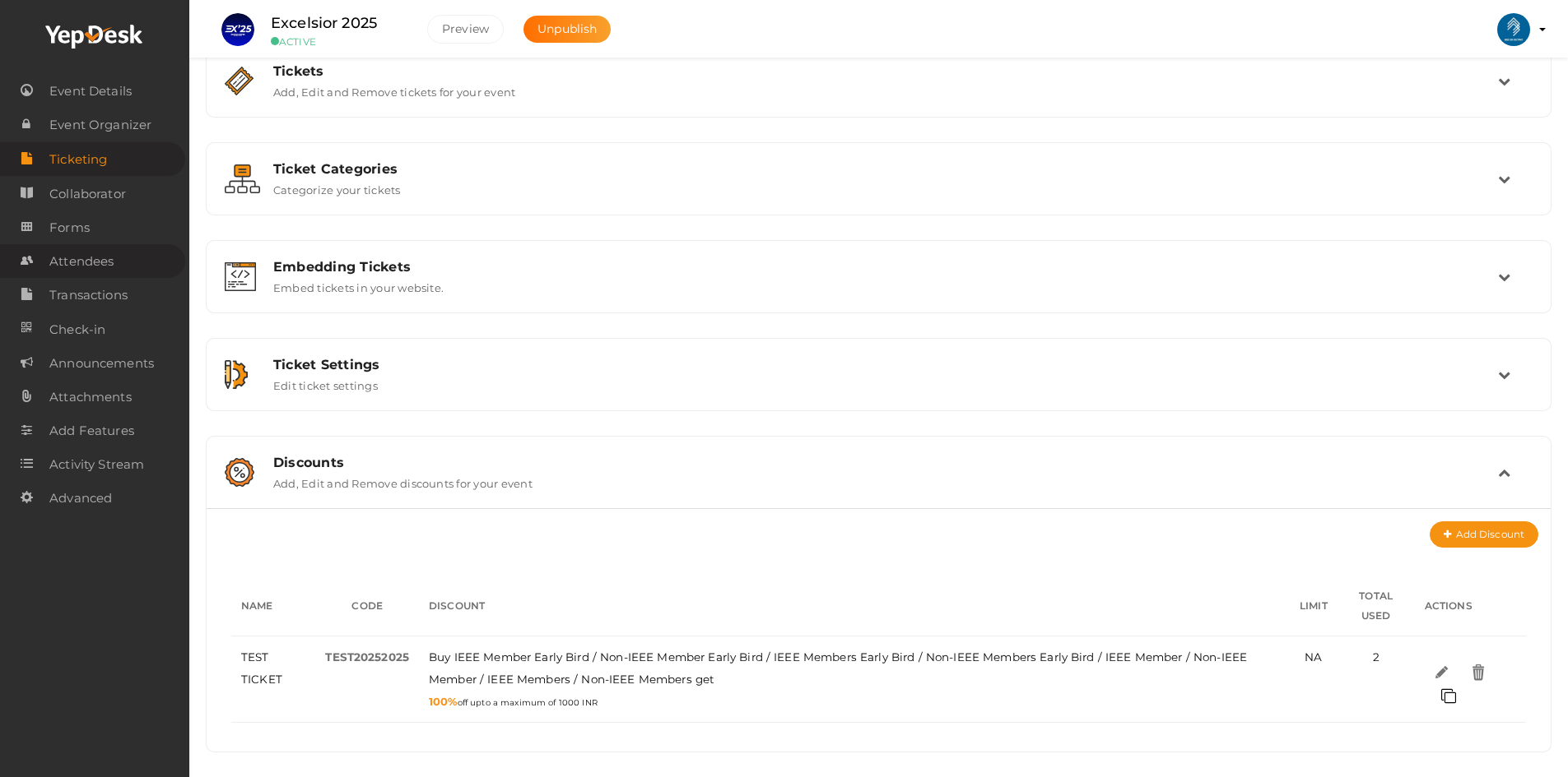
click at [76, 271] on span "Attendees" at bounding box center [82, 262] width 64 height 33
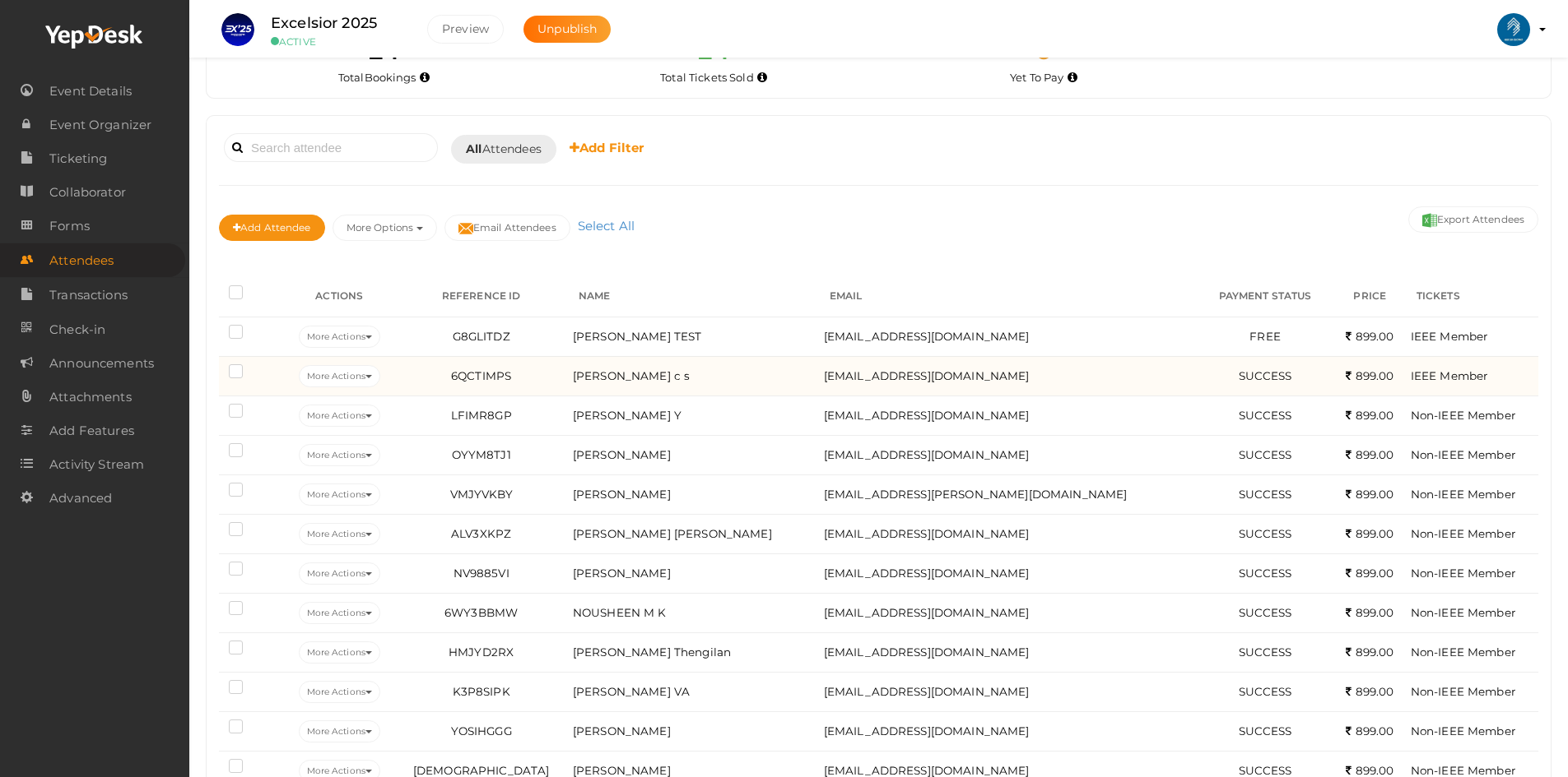
scroll to position [82, 0]
